Goal: Task Accomplishment & Management: Use online tool/utility

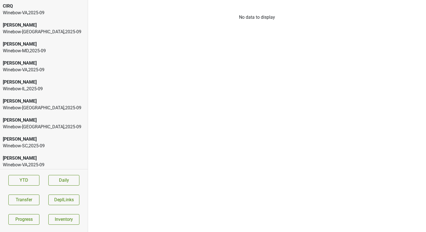
click at [54, 51] on div "Winebow-MD , 2025 - 09" at bounding box center [44, 51] width 82 height 7
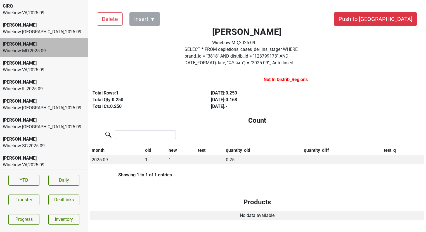
click at [51, 71] on div "Winebow-VA , 2025 - 09" at bounding box center [44, 70] width 82 height 7
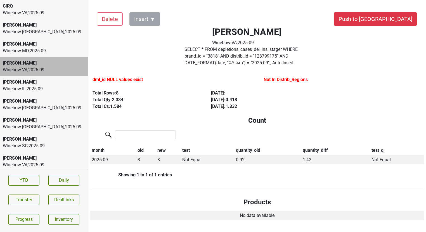
click at [47, 88] on div "Winebow-IL , 2025 - 09" at bounding box center [44, 89] width 82 height 7
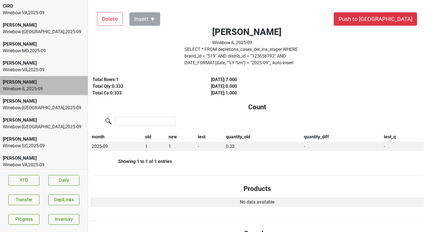
click at [45, 103] on div "Peter Michael" at bounding box center [44, 101] width 82 height 7
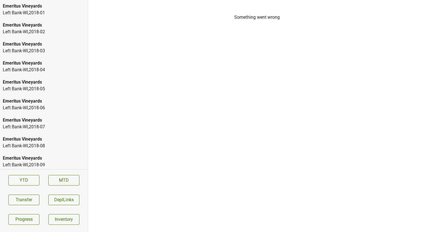
scroll to position [801, 0]
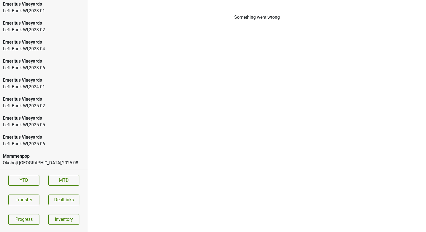
click at [94, 2] on div "Distributors List Something went wrong" at bounding box center [257, 116] width 338 height 232
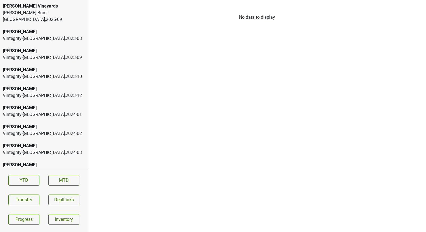
click at [52, 5] on div "[PERSON_NAME] Vineyards" at bounding box center [44, 6] width 82 height 7
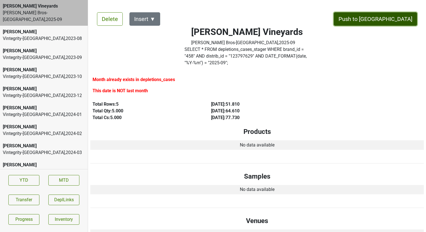
click at [404, 17] on button "Push to DC" at bounding box center [375, 18] width 83 height 13
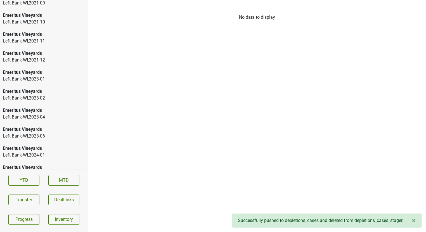
scroll to position [1334, 0]
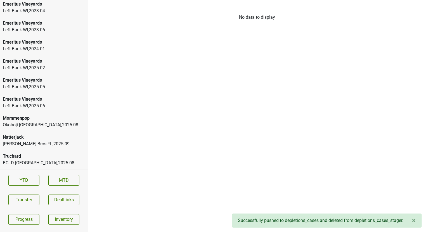
click at [48, 157] on div "Truchard" at bounding box center [44, 156] width 82 height 7
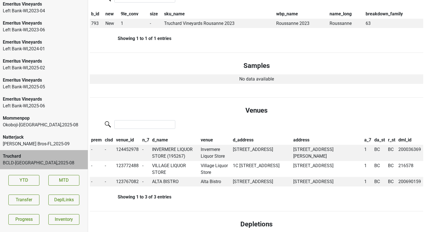
scroll to position [137, 1]
click at [171, 144] on td "INVERMERE LIQUOR STORE (195267)" at bounding box center [175, 152] width 48 height 16
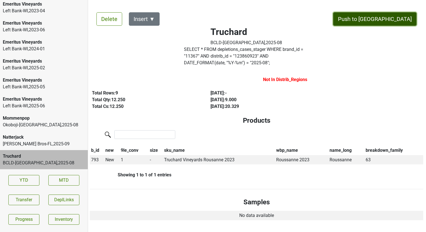
click at [393, 19] on button "Push to DC" at bounding box center [375, 18] width 83 height 13
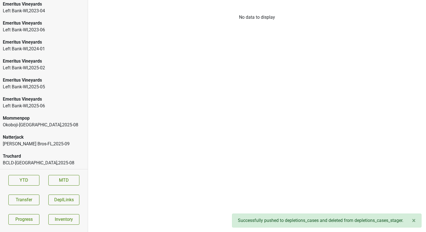
scroll to position [1315, 0]
click at [36, 154] on div "Natterjack" at bounding box center [44, 156] width 82 height 7
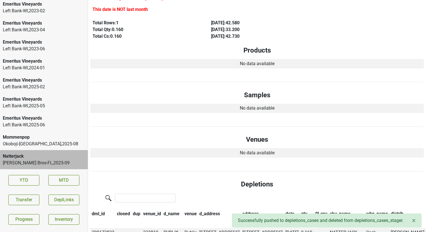
scroll to position [0, 0]
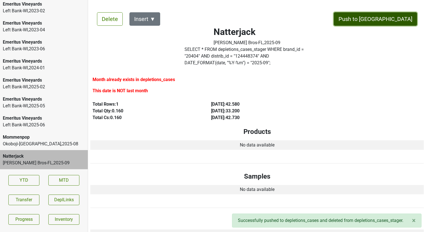
click at [387, 21] on button "Push to DC" at bounding box center [375, 18] width 83 height 13
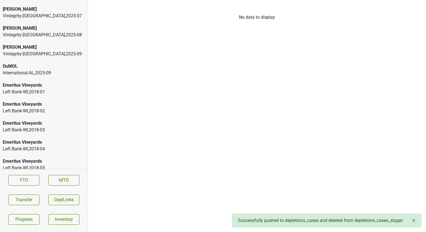
scroll to position [400, 0]
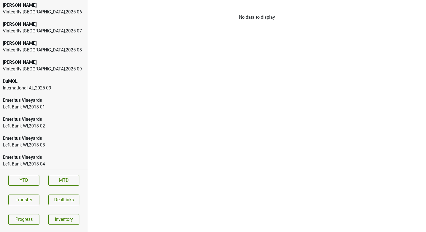
click at [39, 89] on div "International-AL , 2025 - 09" at bounding box center [44, 88] width 82 height 7
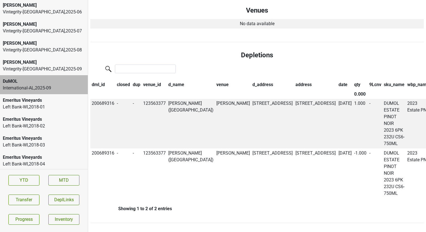
scroll to position [0, 0]
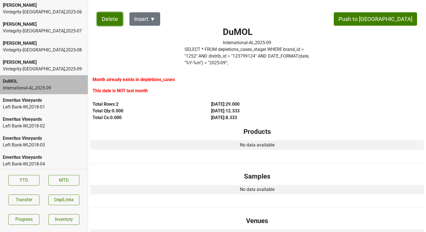
click at [104, 24] on button "Delete" at bounding box center [110, 18] width 26 height 13
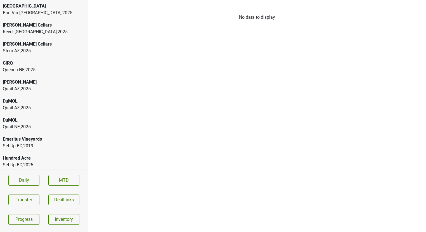
click at [25, 68] on div "Quench-NE , 2025" at bounding box center [44, 70] width 82 height 7
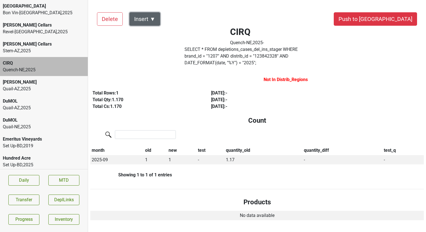
click at [150, 23] on button "Insert ▼" at bounding box center [145, 18] width 31 height 13
click at [139, 80] on div at bounding box center [171, 80] width 171 height 13
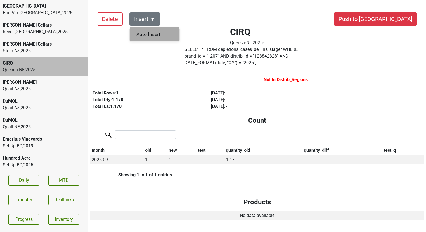
click at [158, 35] on div "Auto Insert" at bounding box center [155, 34] width 50 height 14
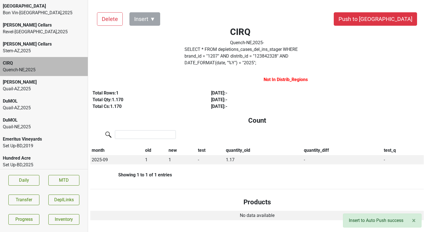
click at [30, 15] on div "Bon Vin-GA , 2025" at bounding box center [44, 13] width 82 height 7
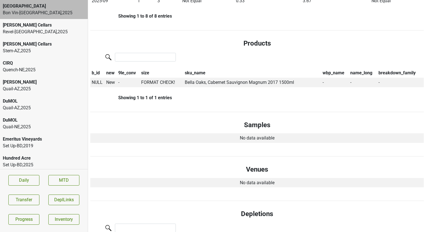
scroll to position [209, 0]
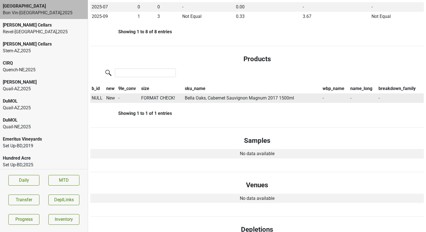
click at [101, 95] on span "NULL" at bounding box center [97, 97] width 11 height 5
type input "m"
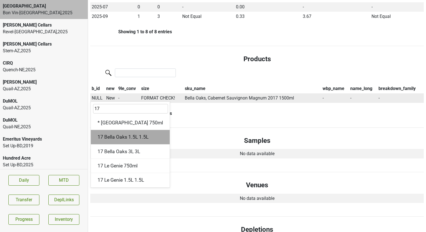
type input "17"
click at [143, 131] on div "17 Bella Oaks 1.5L 1.5L" at bounding box center [130, 137] width 79 height 14
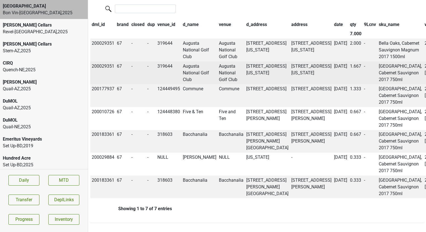
scroll to position [0, 0]
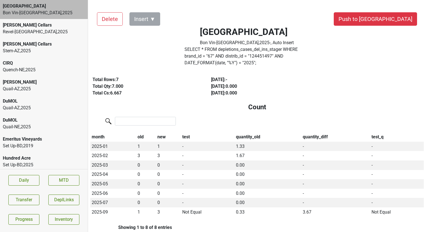
click at [203, 51] on label "SELECT * FROM depletions_cases_del_ins_stager WHERE brand_id = " 67 " AND distr…" at bounding box center [247, 56] width 125 height 20
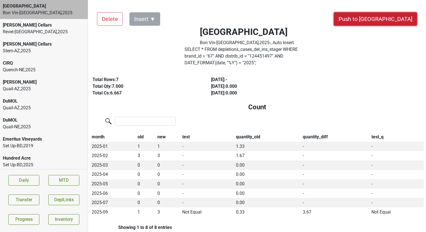
click at [393, 20] on button "Push to DC" at bounding box center [375, 18] width 83 height 13
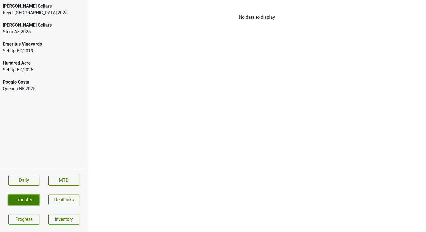
click at [33, 200] on button "Transfer" at bounding box center [23, 200] width 31 height 11
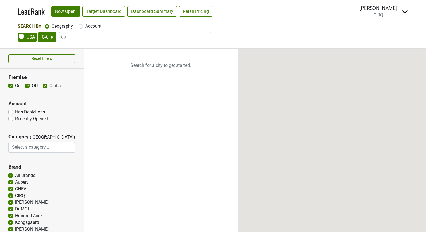
select select "CA"
select select
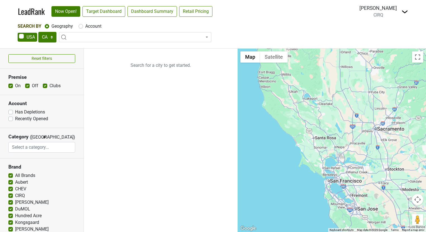
click at [407, 11] on img at bounding box center [405, 11] width 7 height 7
click at [284, 28] on div "Search By Geography Account" at bounding box center [213, 26] width 391 height 7
click at [85, 26] on label "Account" at bounding box center [93, 26] width 16 height 7
click at [83, 26] on input "Account" at bounding box center [81, 26] width 4 height 6
radio input "true"
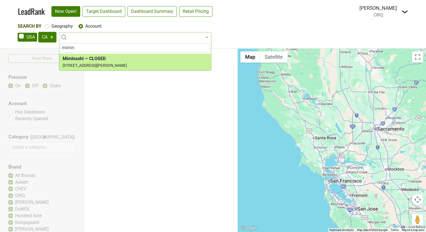
type input "mimin"
